Goal: Feedback & Contribution: Leave review/rating

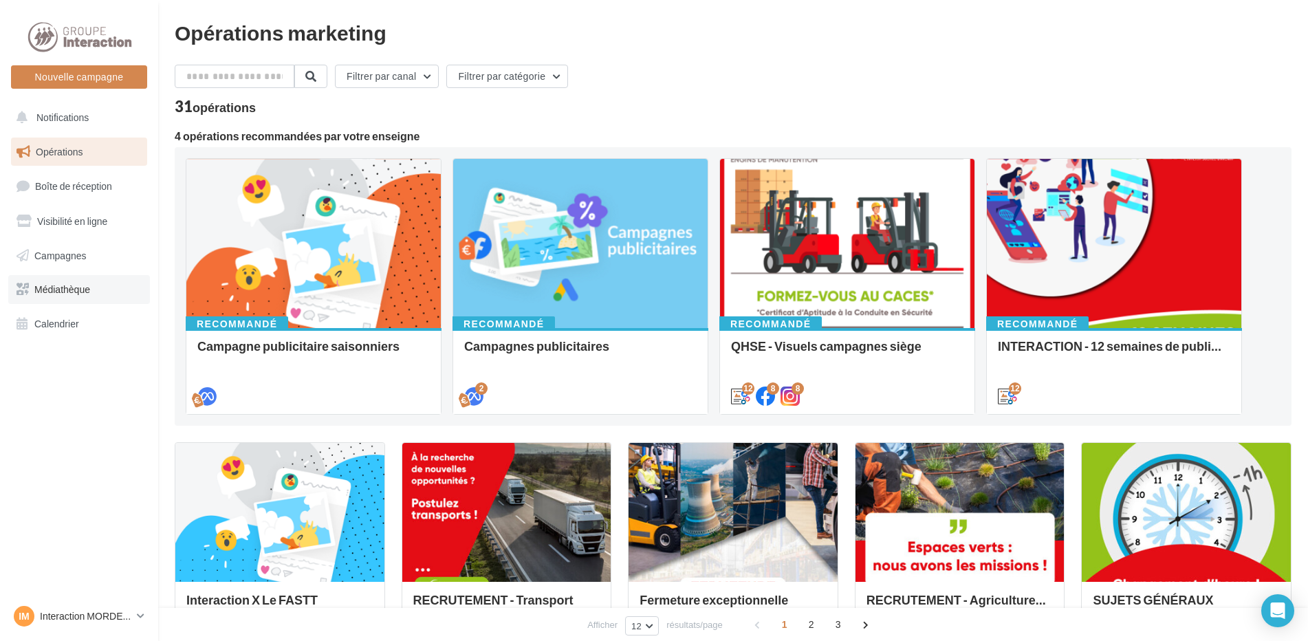
click at [74, 287] on span "Médiathèque" at bounding box center [62, 289] width 56 height 12
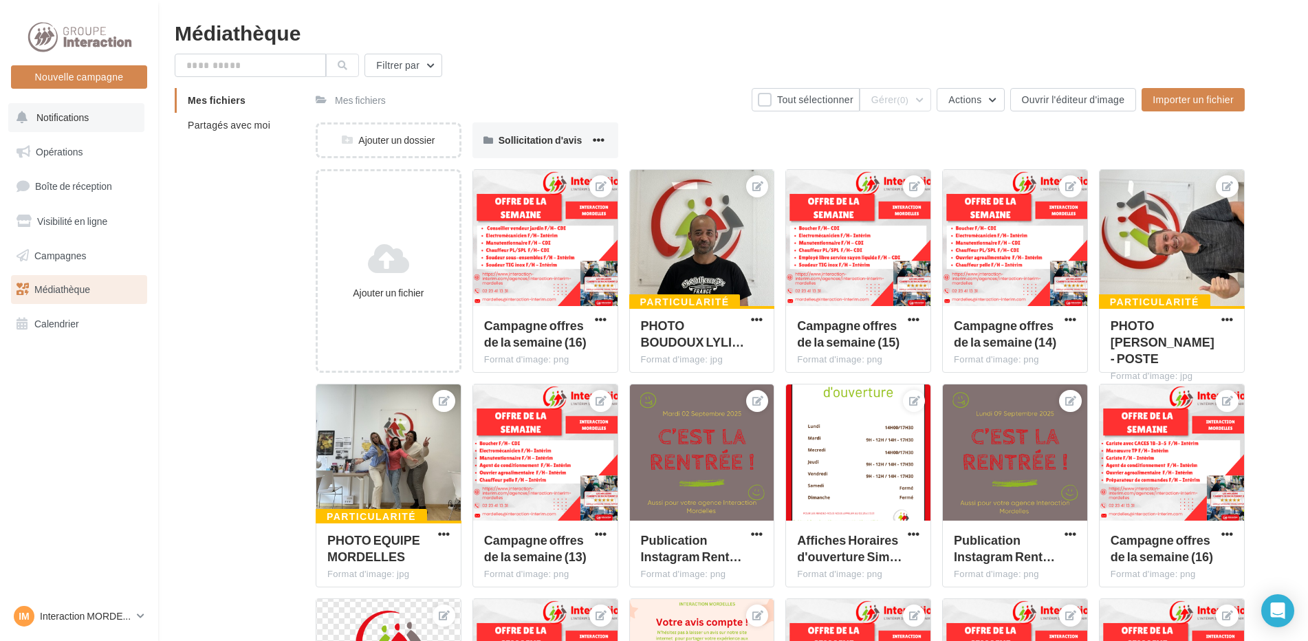
click at [56, 118] on span "Notifications" at bounding box center [62, 117] width 52 height 12
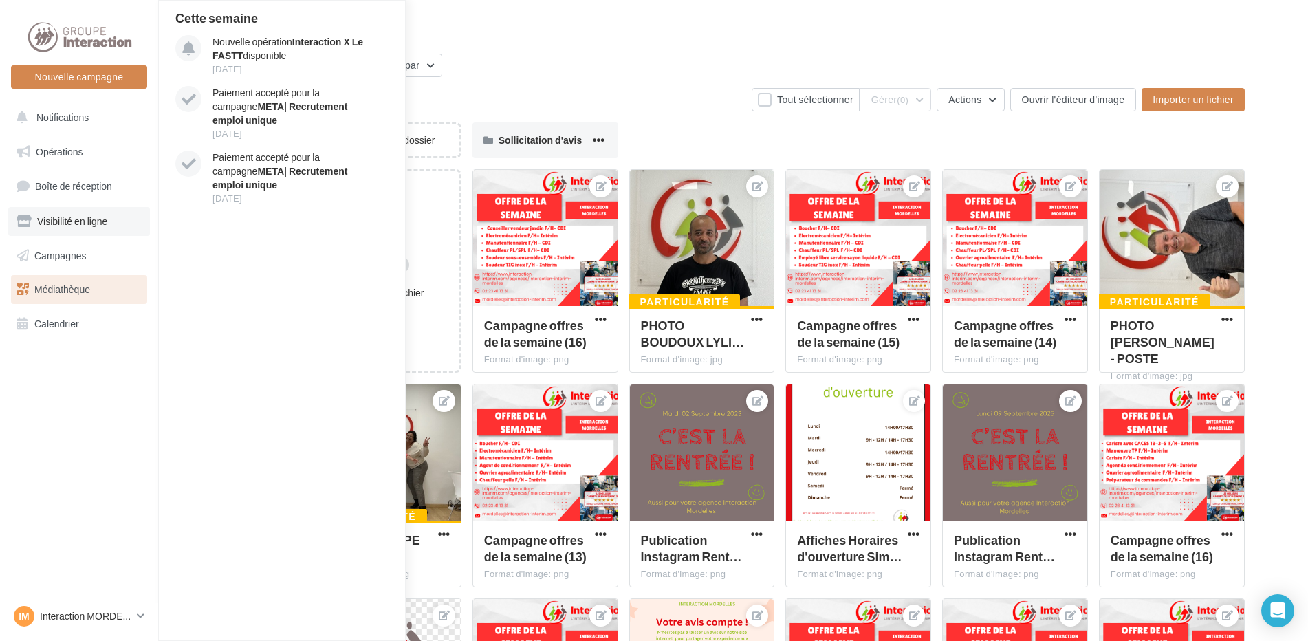
click at [90, 224] on span "Visibilité en ligne" at bounding box center [72, 221] width 70 height 12
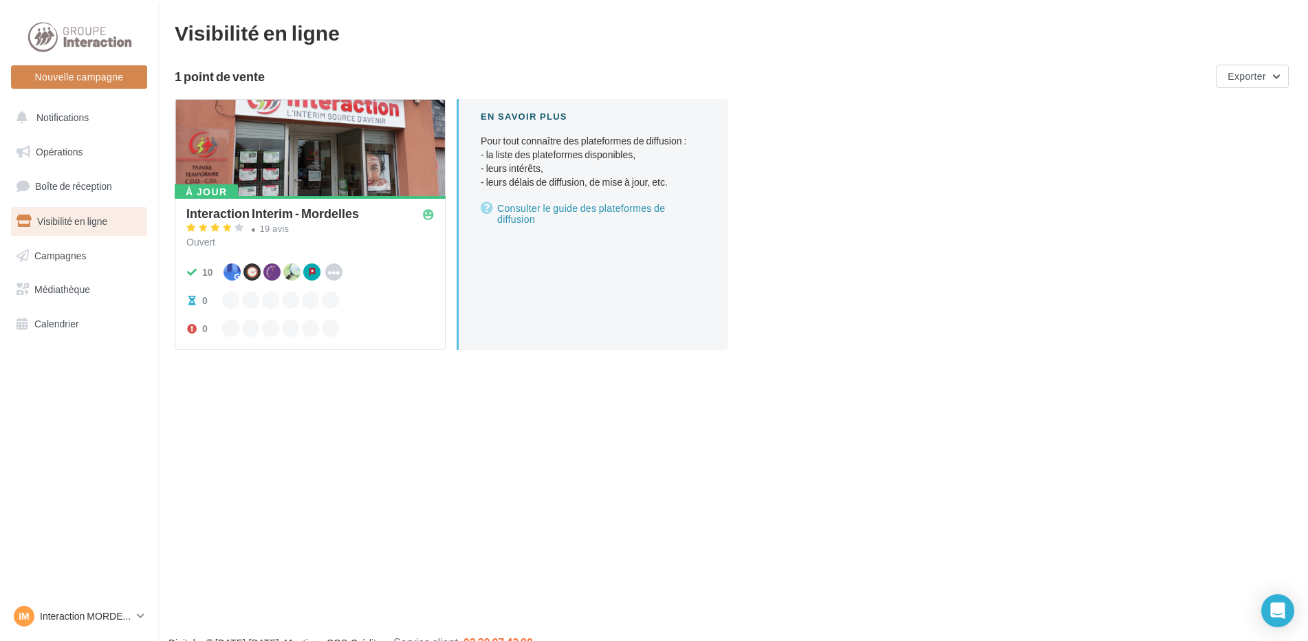
click at [300, 162] on div at bounding box center [310, 149] width 270 height 98
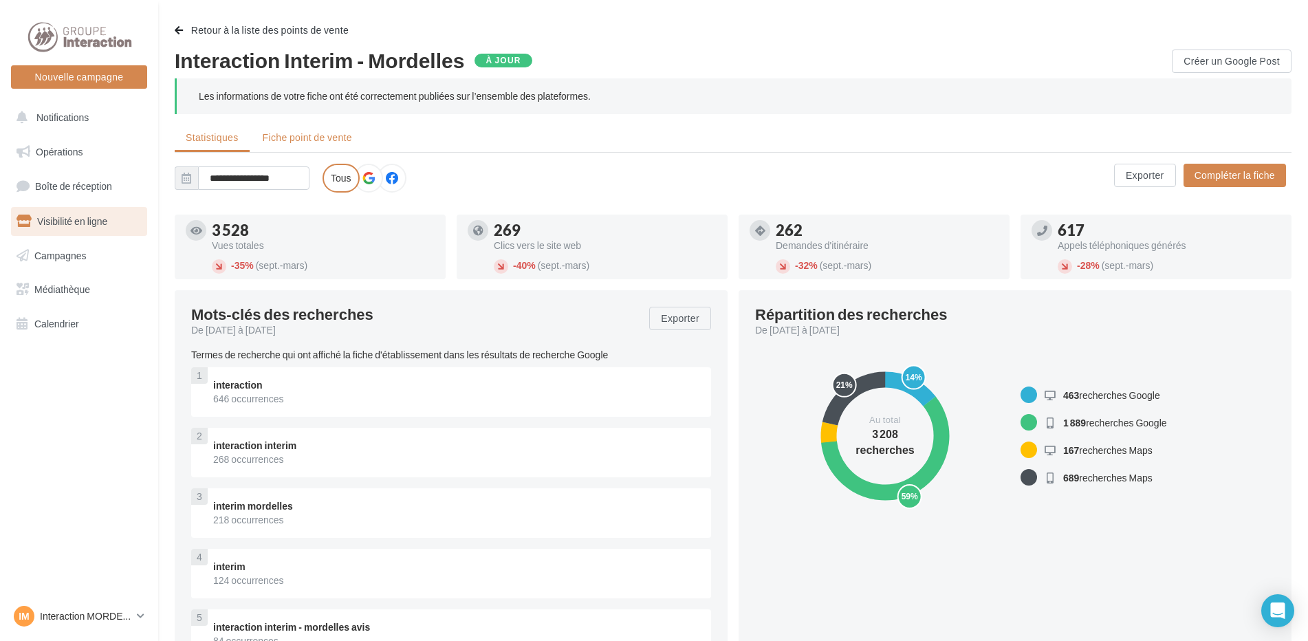
click at [325, 133] on span "Fiche point de vente" at bounding box center [307, 137] width 89 height 12
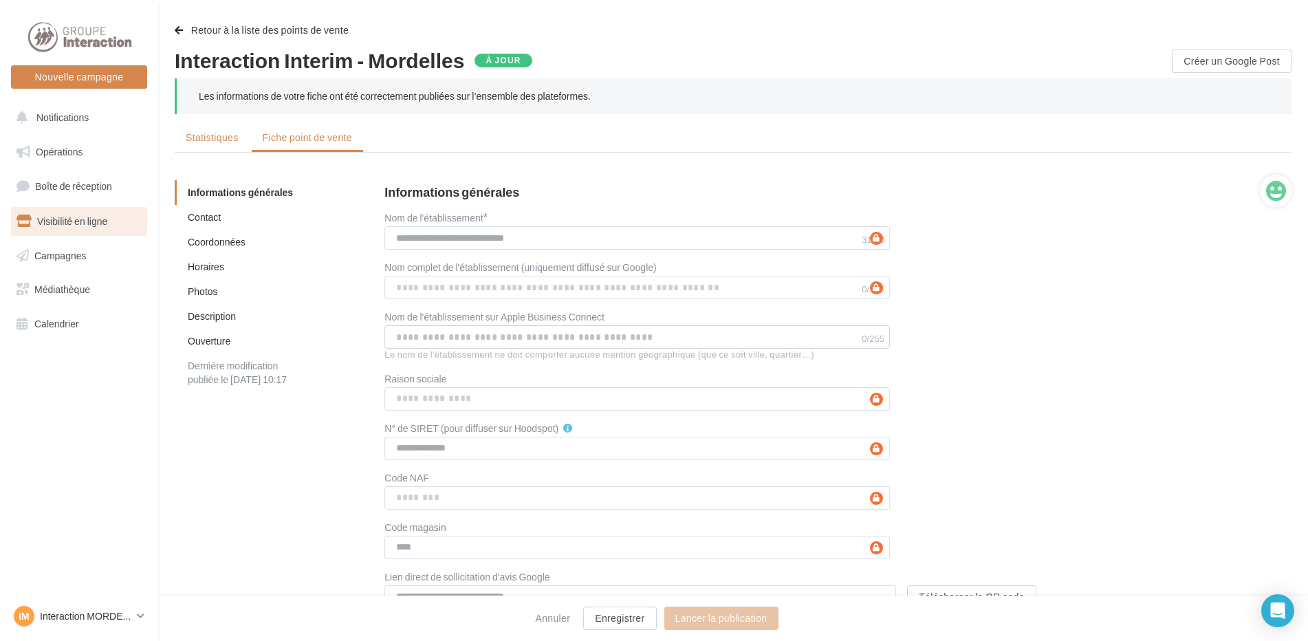
click at [211, 142] on span "Statistiques" at bounding box center [212, 137] width 53 height 12
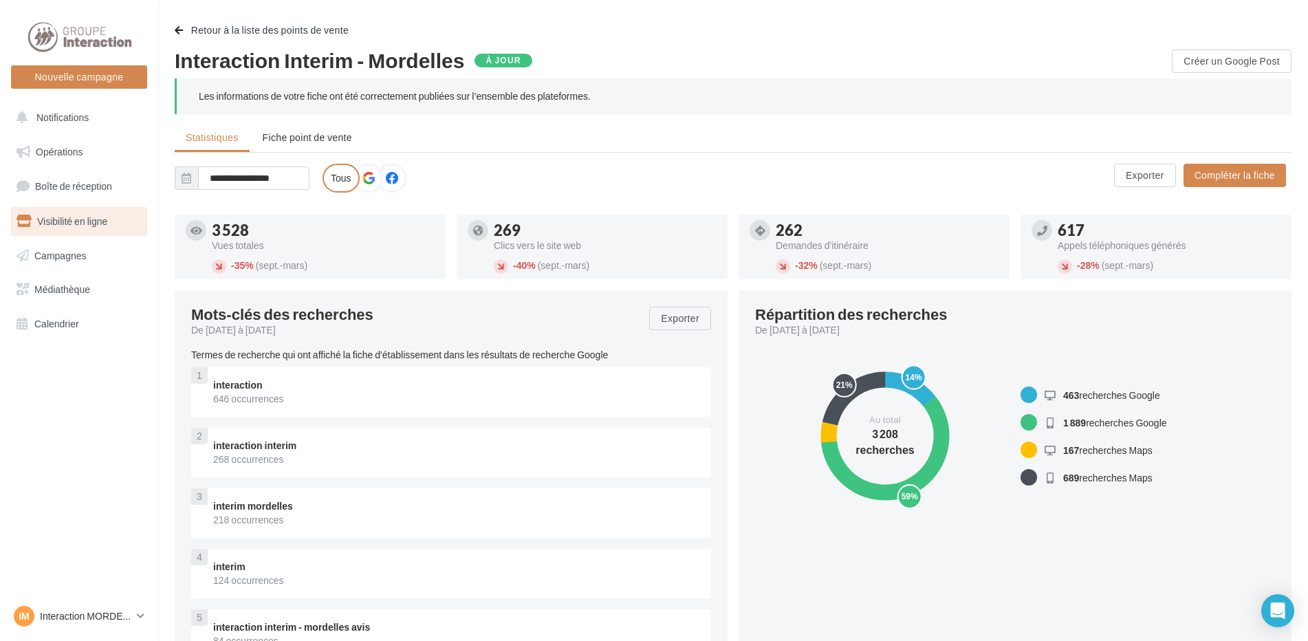
click at [364, 185] on span at bounding box center [368, 179] width 12 height 14
click at [76, 125] on button "Notifications" at bounding box center [76, 117] width 136 height 29
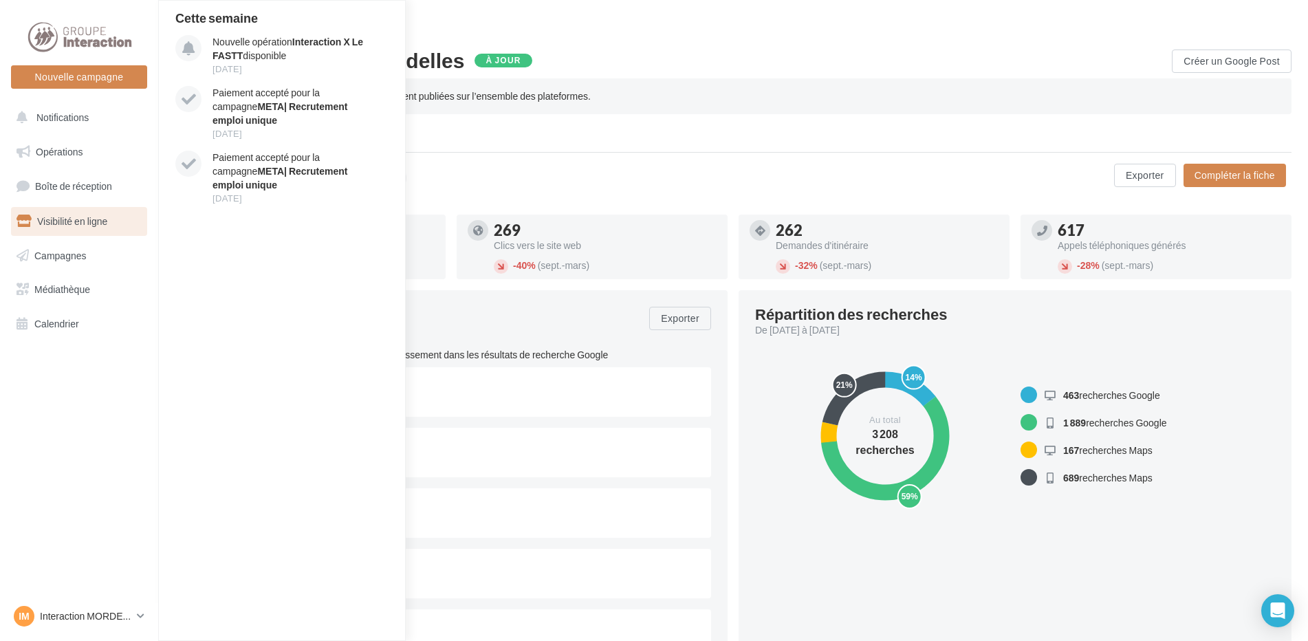
click at [62, 228] on link "Visibilité en ligne" at bounding box center [79, 221] width 142 height 29
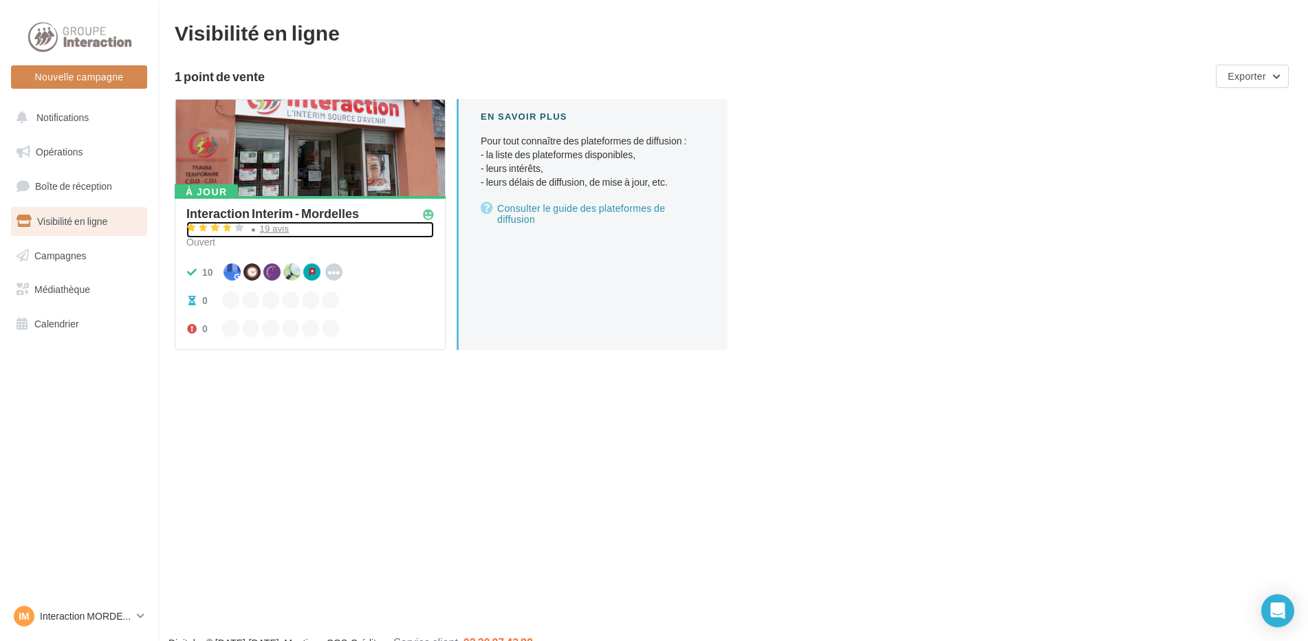
click at [279, 228] on div "19 avis" at bounding box center [275, 228] width 30 height 9
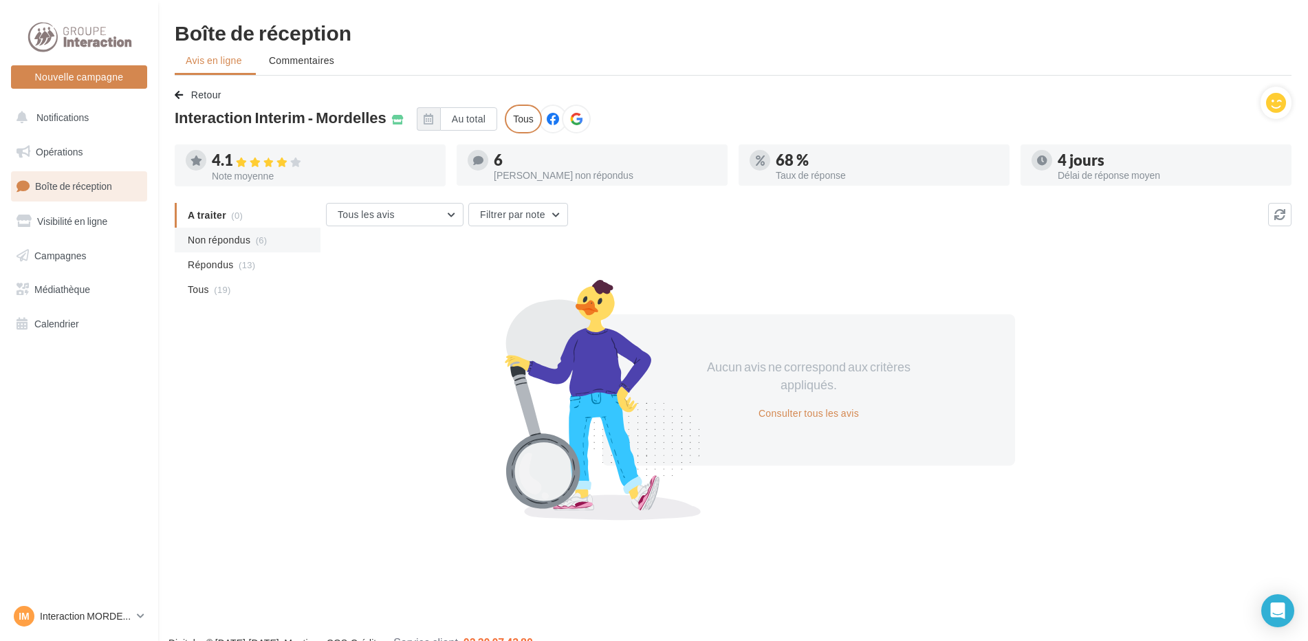
click at [252, 241] on li "Non répondus (6)" at bounding box center [248, 240] width 146 height 25
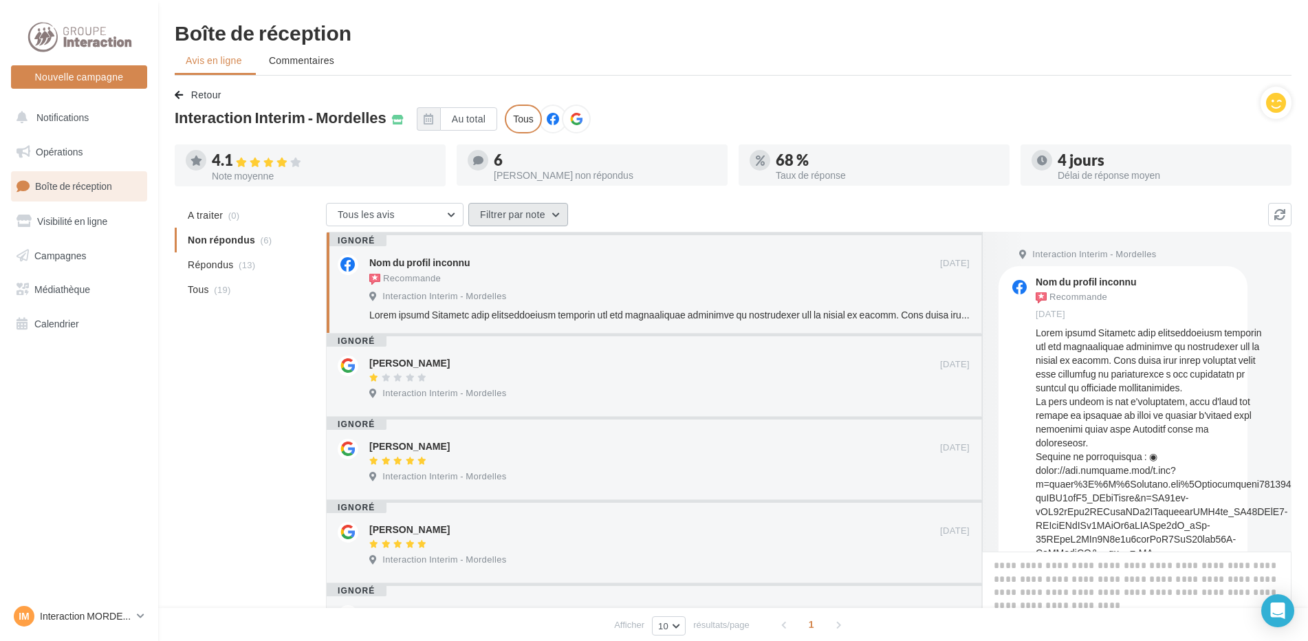
click at [501, 221] on button "Filtrer par note" at bounding box center [518, 214] width 100 height 23
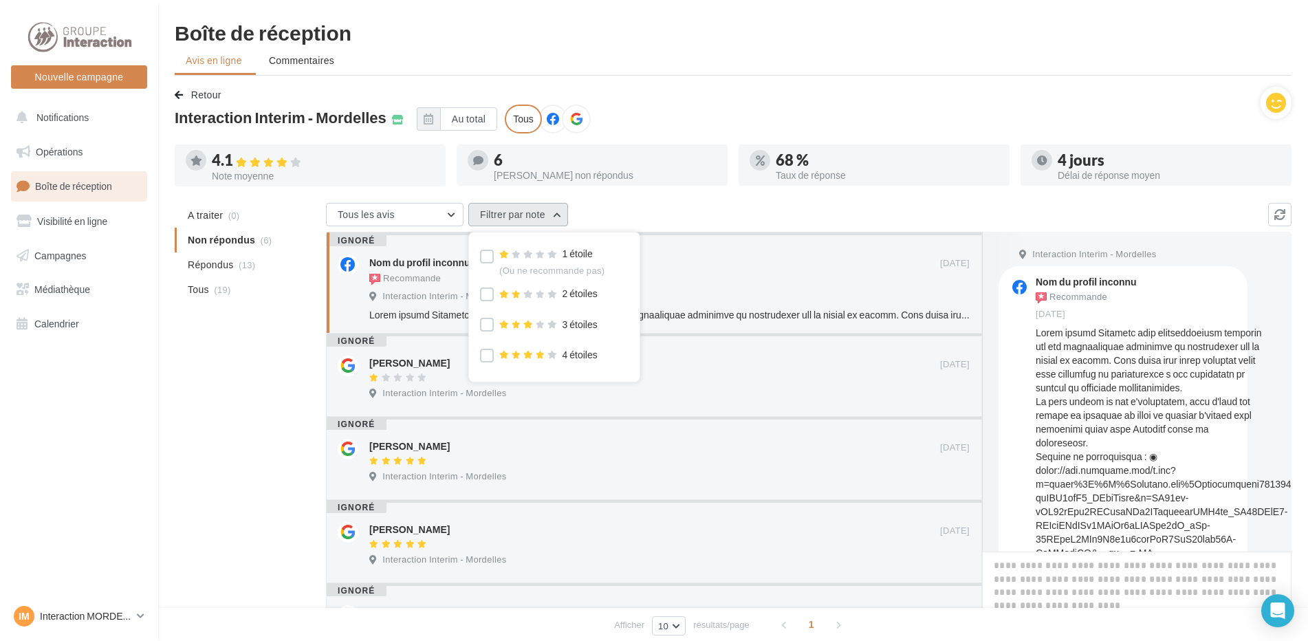
click at [501, 221] on button "Filtrer par note" at bounding box center [518, 214] width 100 height 23
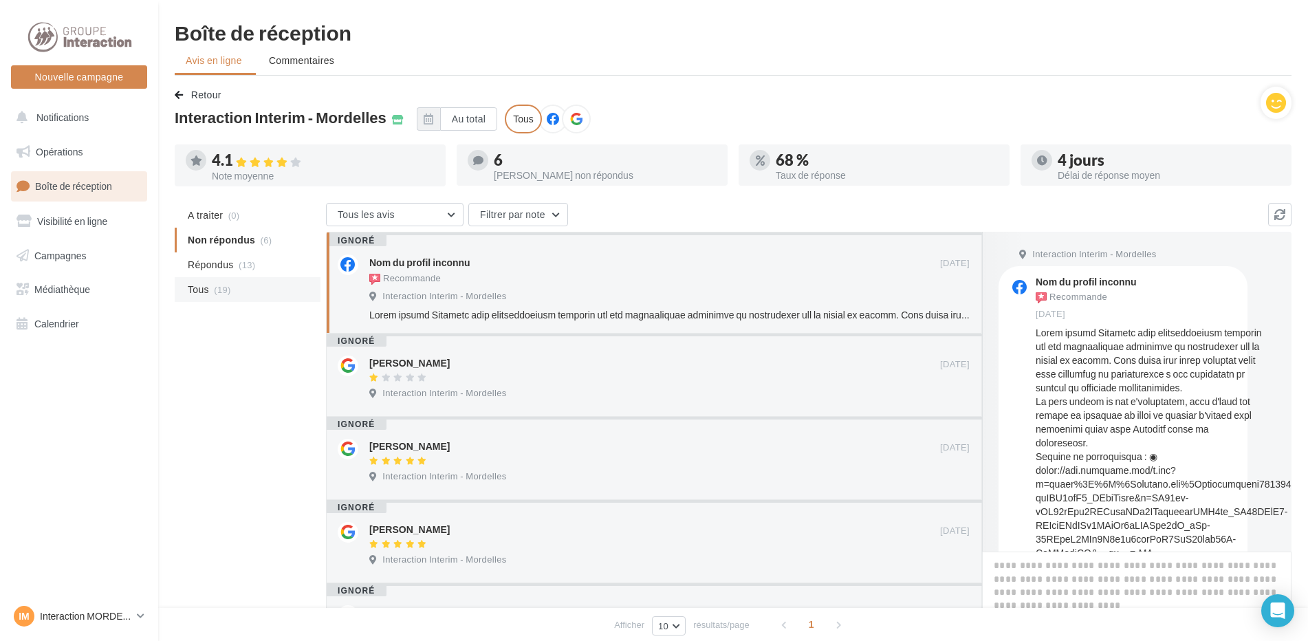
click at [221, 288] on span "(19)" at bounding box center [222, 289] width 17 height 11
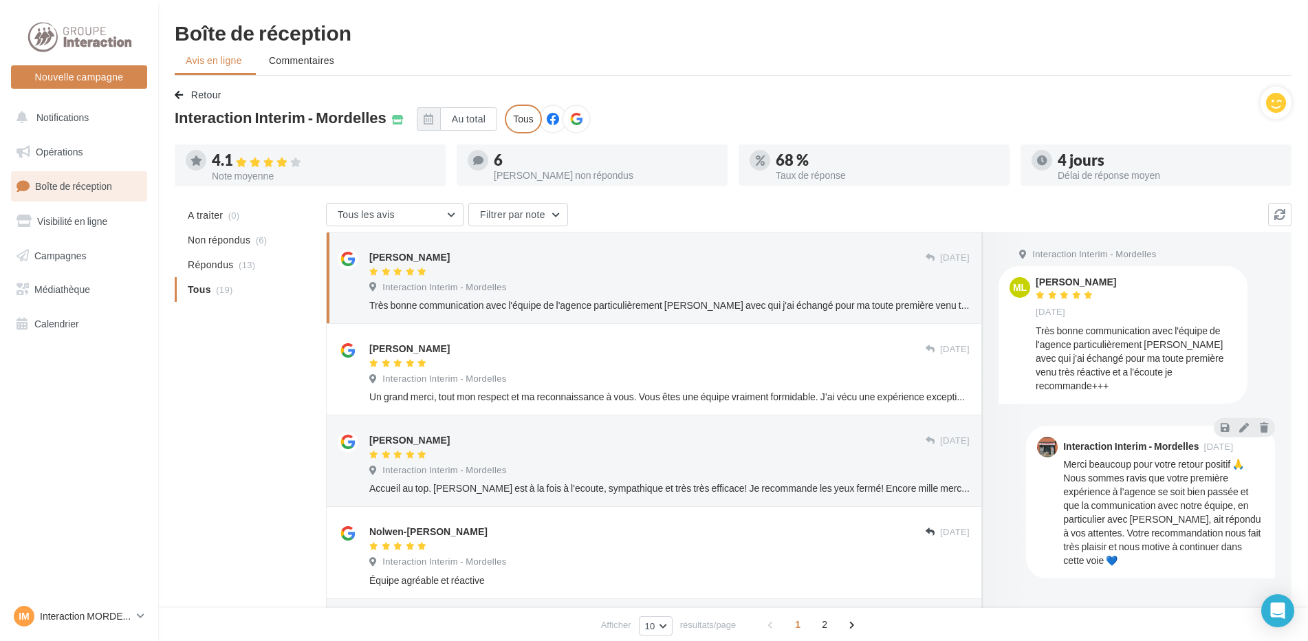
click at [391, 294] on div "Interaction Interim - Mordelles" at bounding box center [669, 288] width 600 height 15
click at [413, 299] on div "Très bonne communication avec l'équipe de l'agence particulièrement sabrina ave…" at bounding box center [669, 305] width 600 height 14
